Goal: Information Seeking & Learning: Learn about a topic

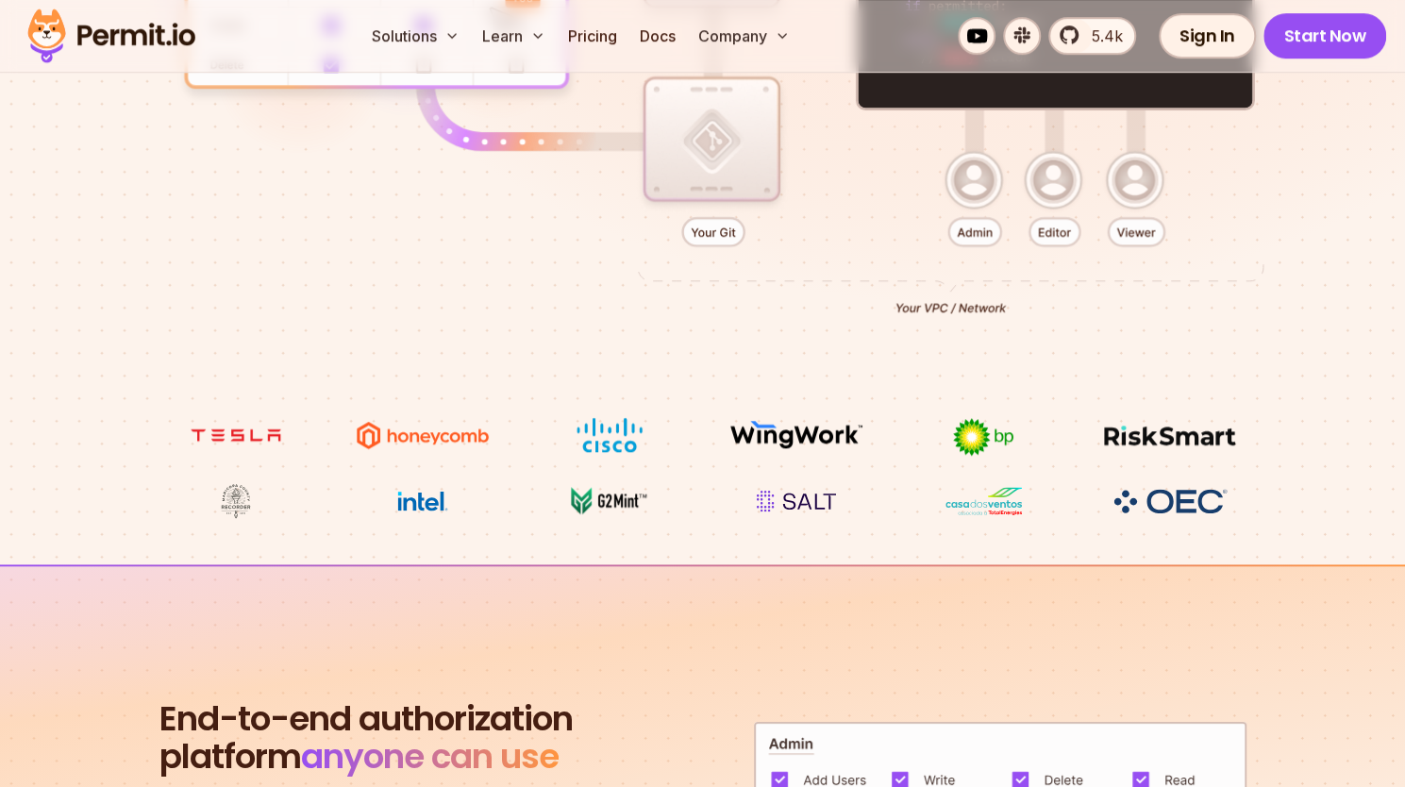
scroll to position [327, 0]
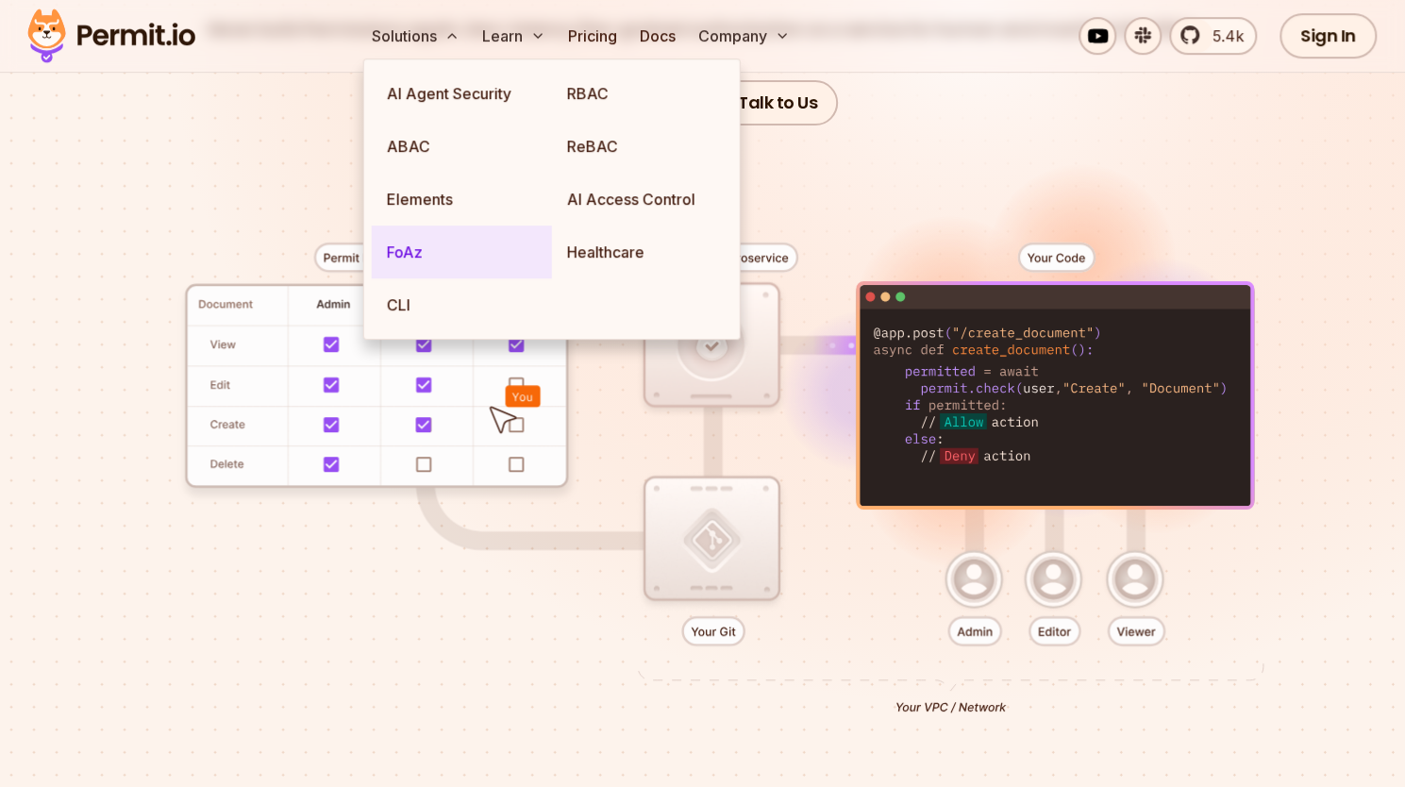
click at [425, 266] on link "FoAz" at bounding box center [462, 252] width 180 height 53
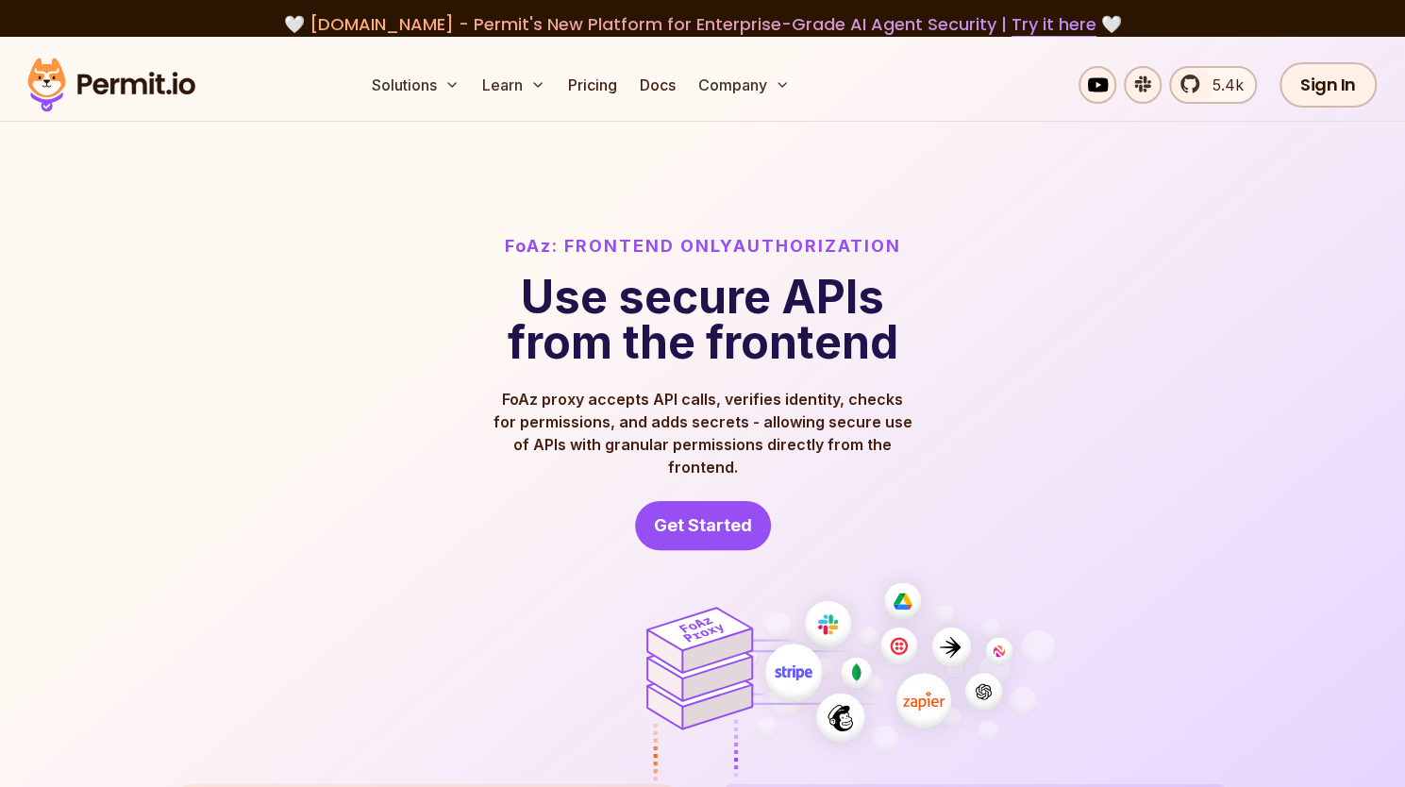
click at [744, 422] on p "FoAz proxy accepts API calls, verifies identity, checks for permissions, and ad…" at bounding box center [703, 433] width 423 height 91
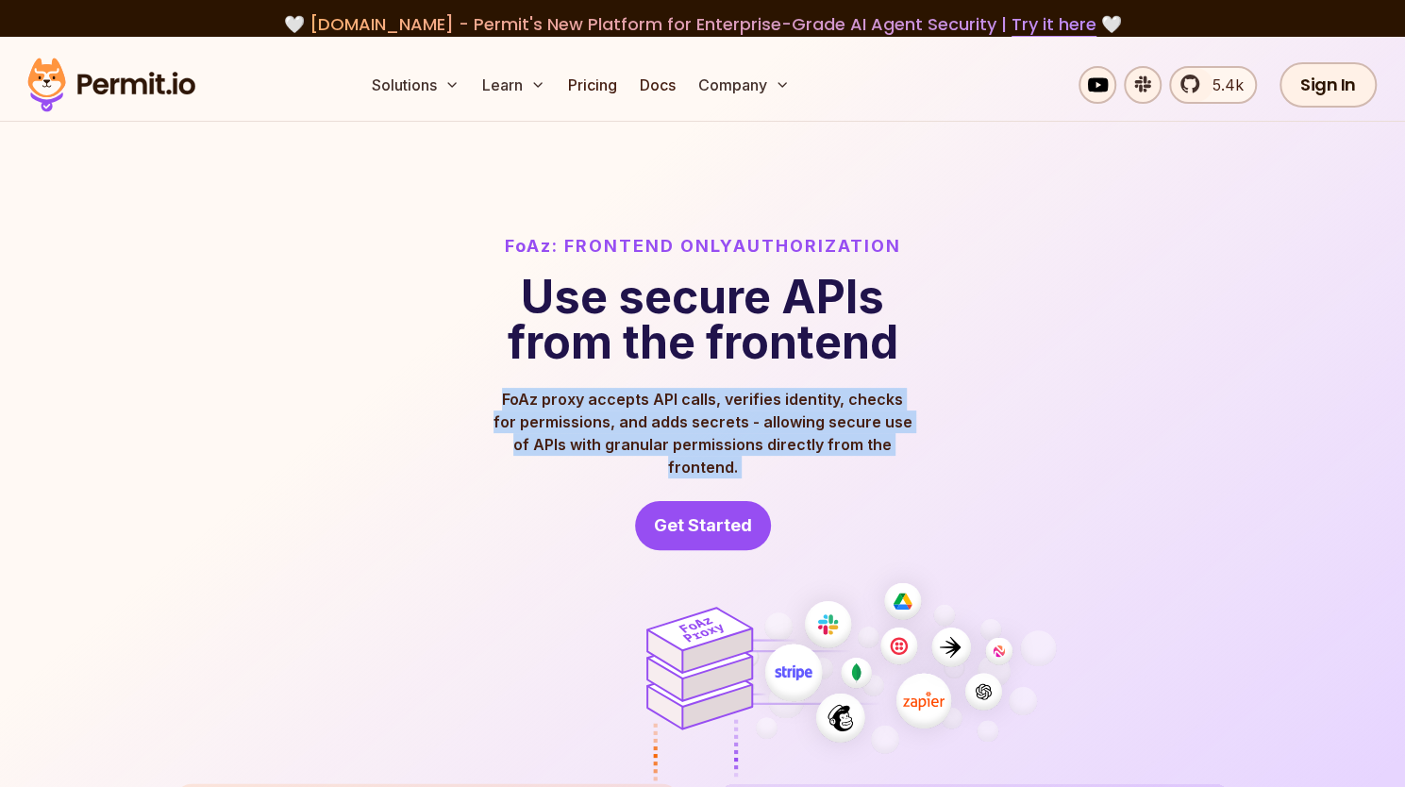
click at [744, 422] on p "FoAz proxy accepts API calls, verifies identity, checks for permissions, and ad…" at bounding box center [703, 433] width 423 height 91
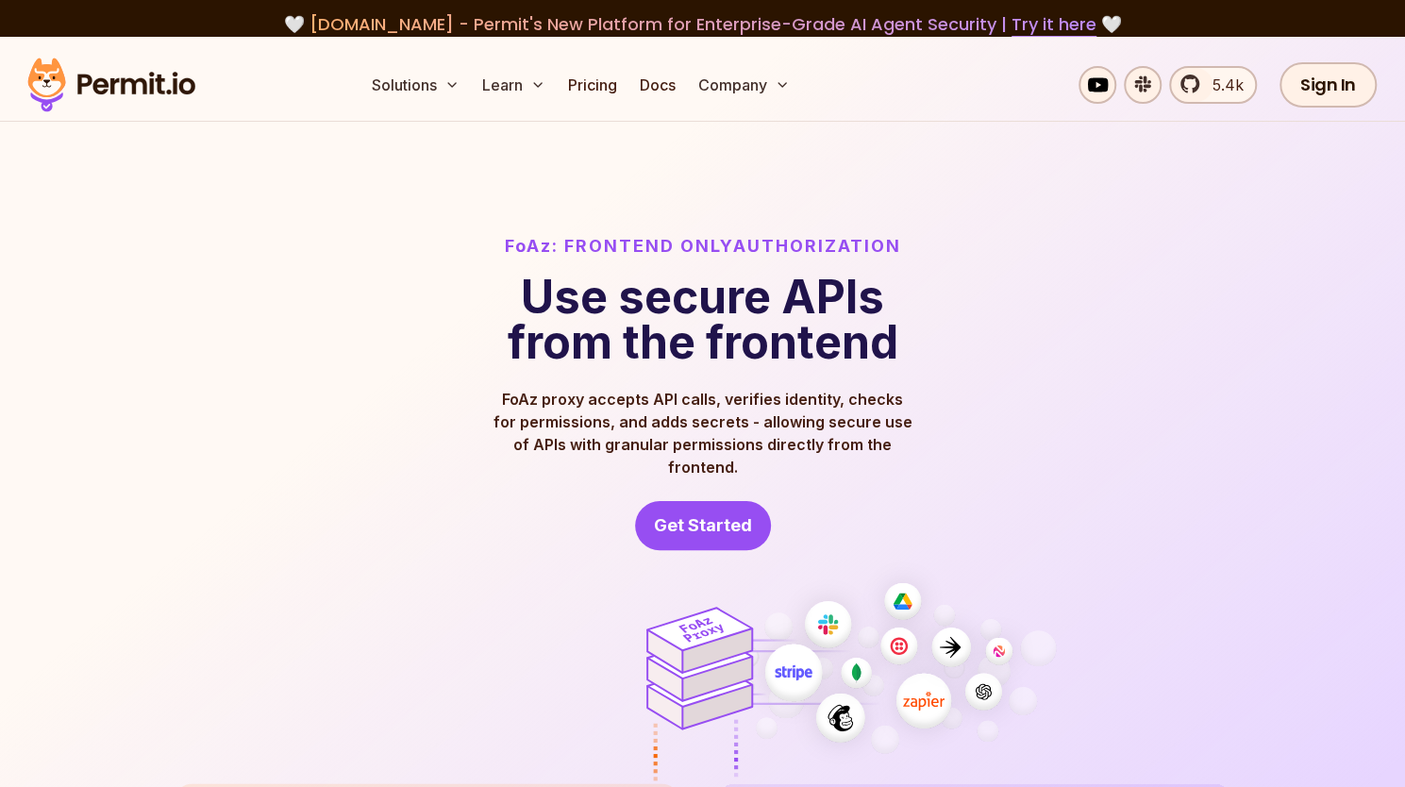
click at [720, 337] on h1 "Use secure APIs from the frontend" at bounding box center [703, 320] width 396 height 91
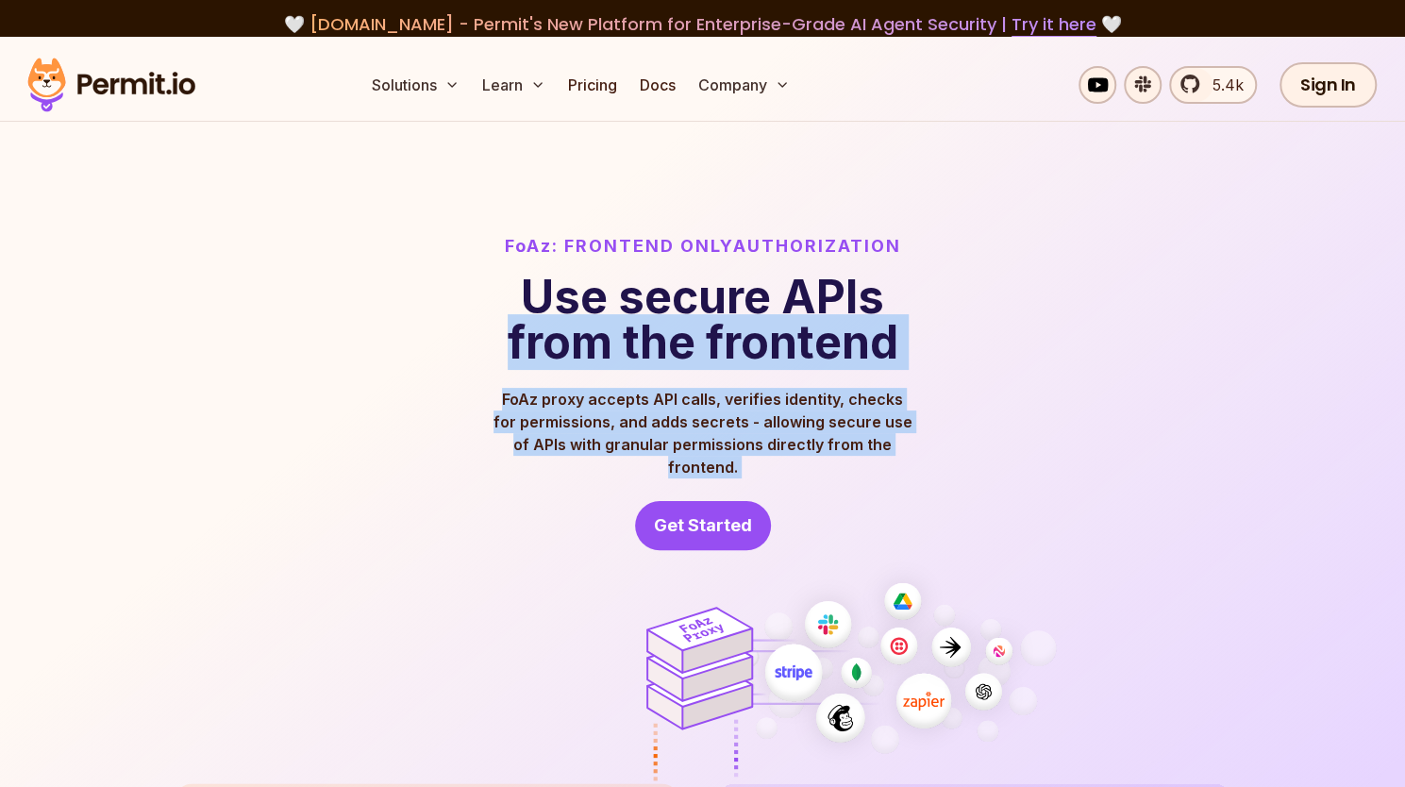
drag, startPoint x: 720, startPoint y: 337, endPoint x: 700, endPoint y: 433, distance: 98.3
click at [700, 433] on header "FoAz: Frontend Only Authorization Use secure APIs from the frontend FoAz proxy …" at bounding box center [703, 391] width 423 height 317
click at [700, 433] on p "FoAz proxy accepts API calls, verifies identity, checks for permissions, and ad…" at bounding box center [703, 433] width 423 height 91
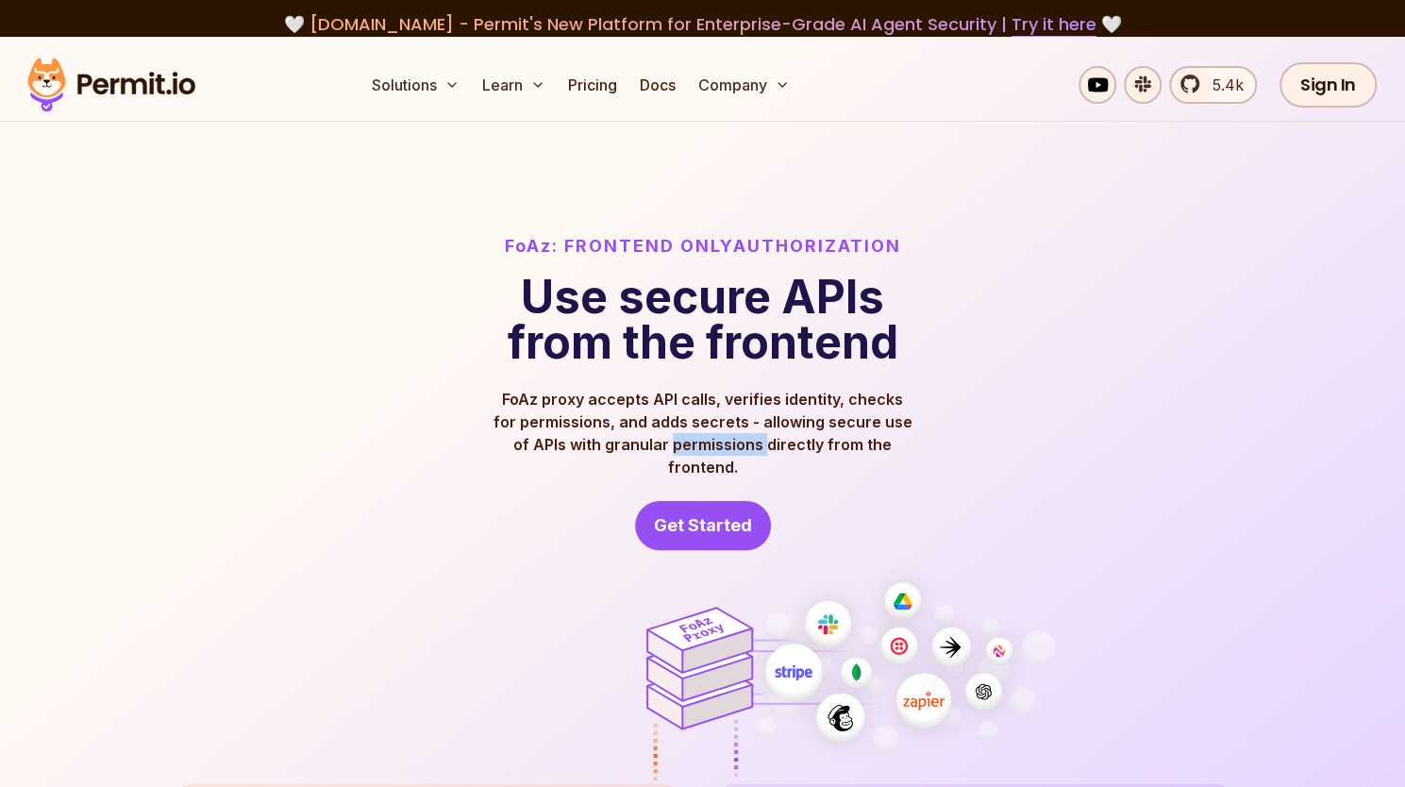
click at [700, 433] on p "FoAz proxy accepts API calls, verifies identity, checks for permissions, and ad…" at bounding box center [703, 433] width 423 height 91
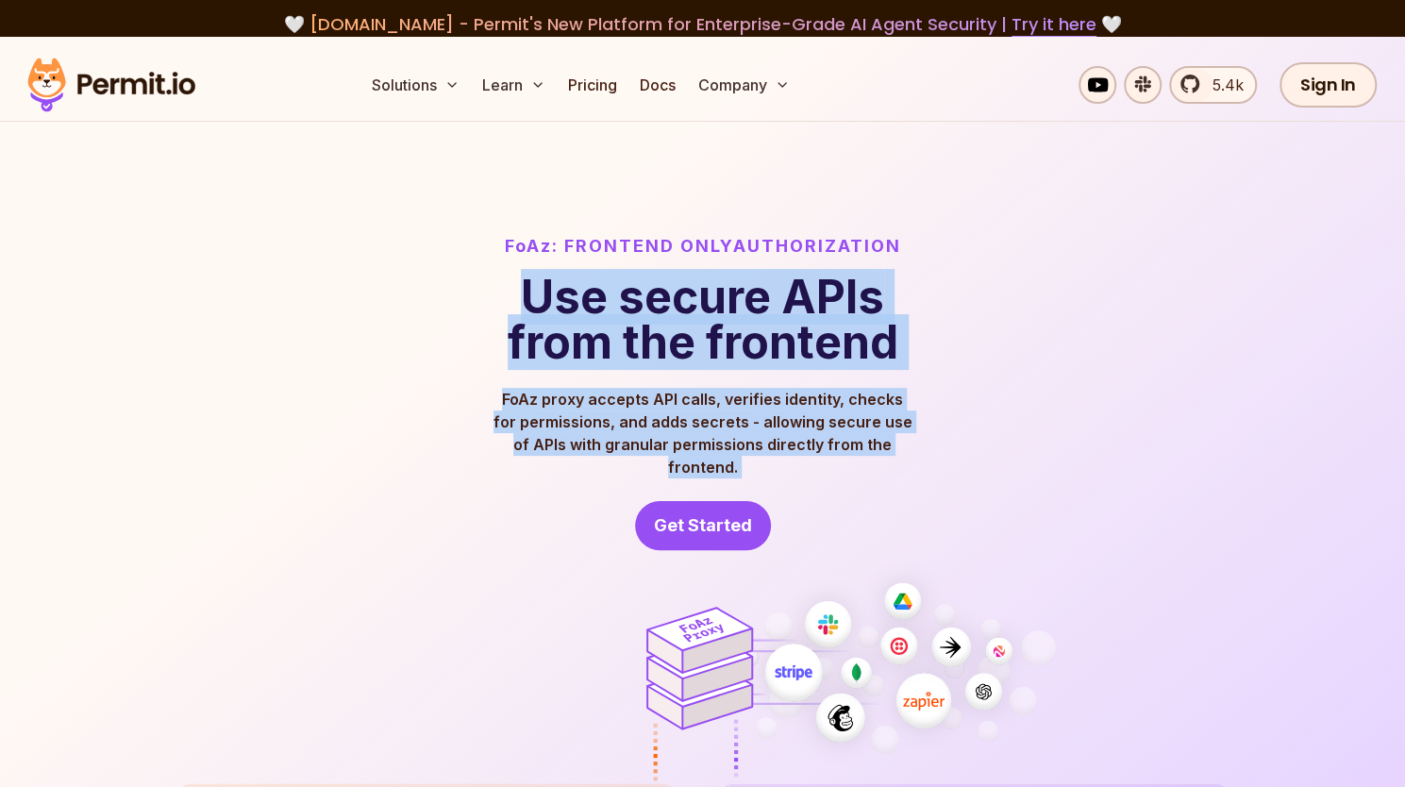
drag, startPoint x: 700, startPoint y: 433, endPoint x: 598, endPoint y: 295, distance: 171.4
click at [598, 295] on header "FoAz: Frontend Only Authorization Use secure APIs from the frontend FoAz proxy …" at bounding box center [703, 391] width 423 height 317
click at [598, 295] on h1 "Use secure APIs from the frontend" at bounding box center [703, 320] width 396 height 91
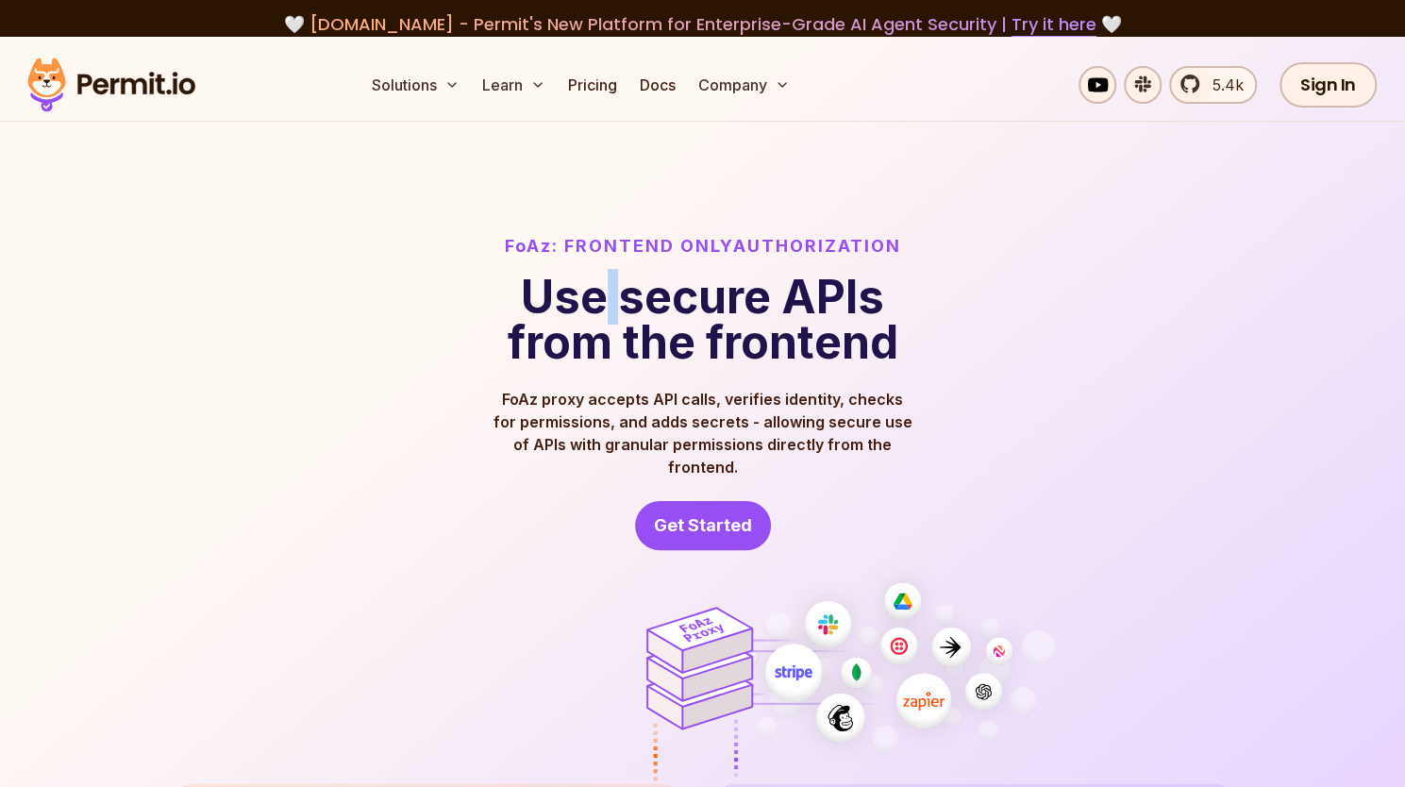
click at [598, 295] on h1 "Use secure APIs from the frontend" at bounding box center [703, 320] width 396 height 91
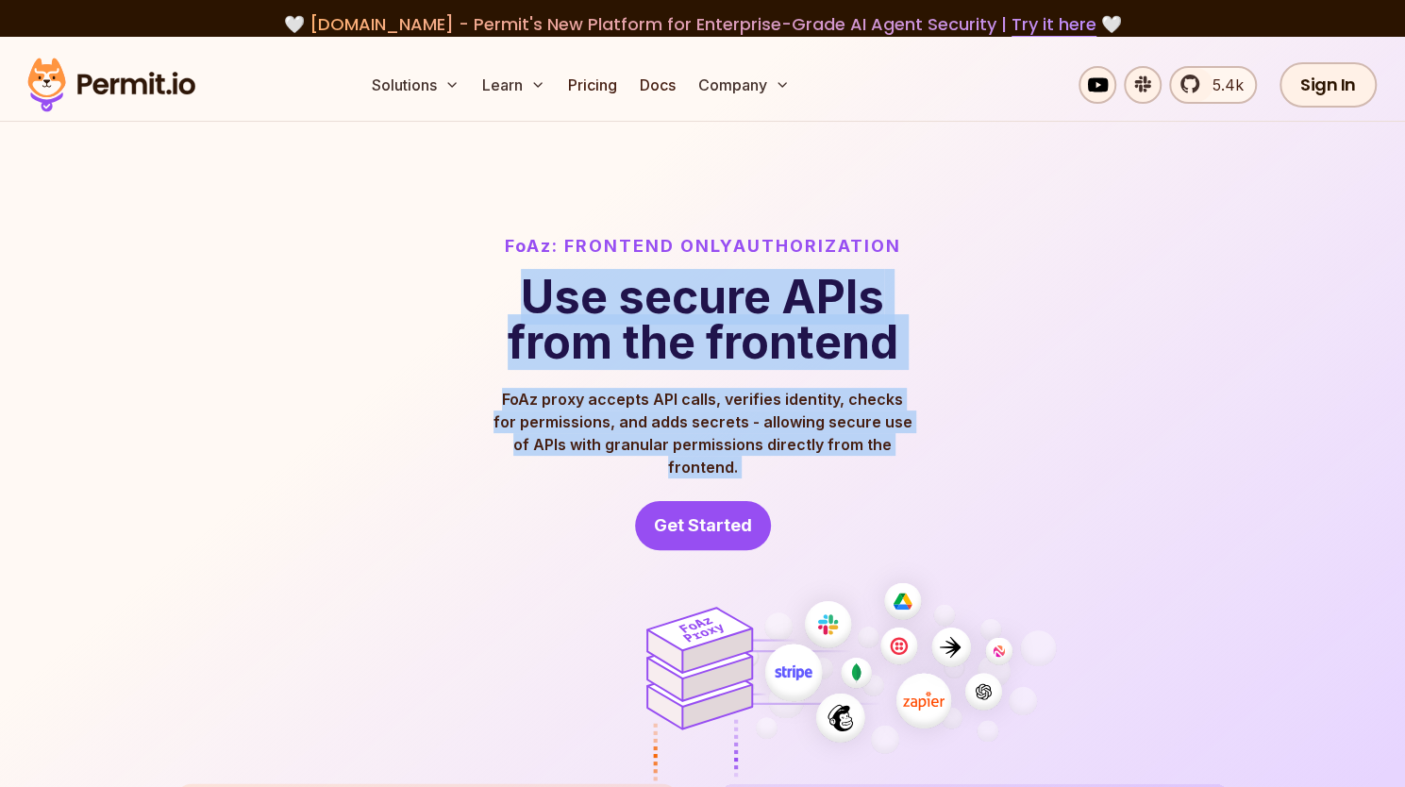
drag, startPoint x: 598, startPoint y: 295, endPoint x: 622, endPoint y: 439, distance: 145.4
click at [622, 439] on header "FoAz: Frontend Only Authorization Use secure APIs from the frontend FoAz proxy …" at bounding box center [703, 391] width 423 height 317
click at [622, 439] on p "FoAz proxy accepts API calls, verifies identity, checks for permissions, and ad…" at bounding box center [703, 433] width 423 height 91
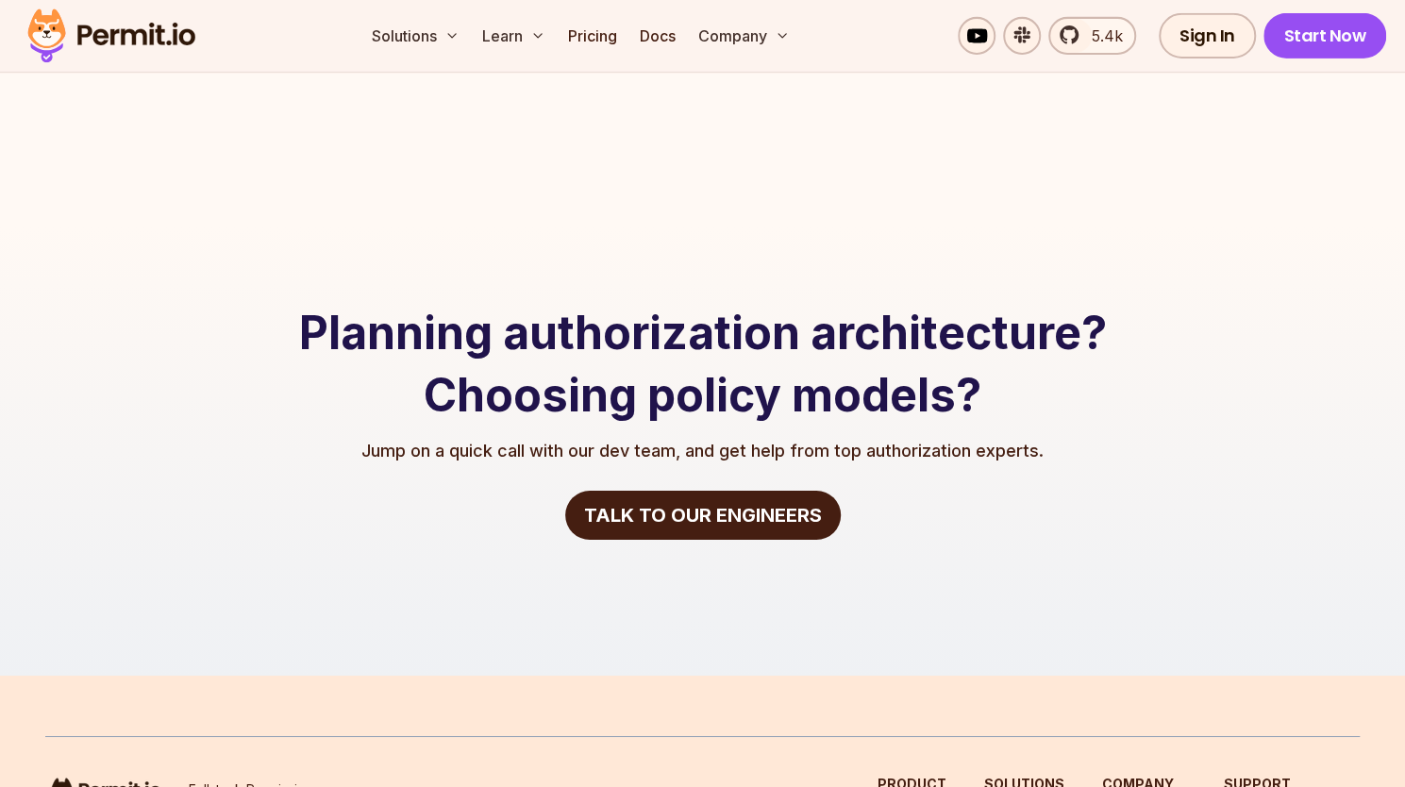
scroll to position [4036, 0]
